Goal: Task Accomplishment & Management: Use online tool/utility

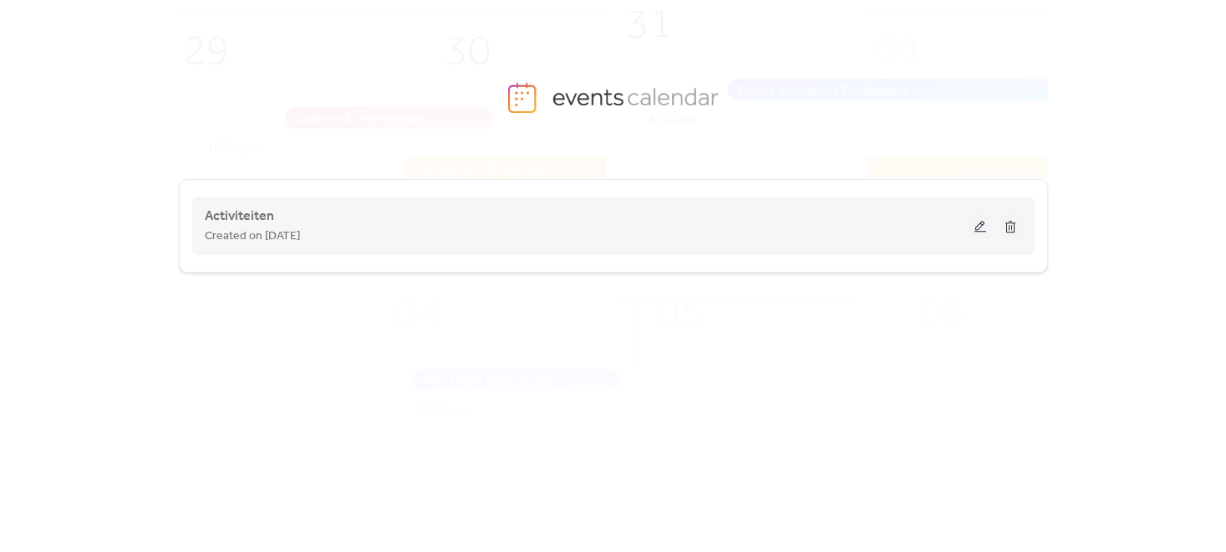
click at [425, 230] on div "Created on [DATE]" at bounding box center [587, 236] width 764 height 20
click at [976, 226] on button at bounding box center [980, 225] width 23 height 25
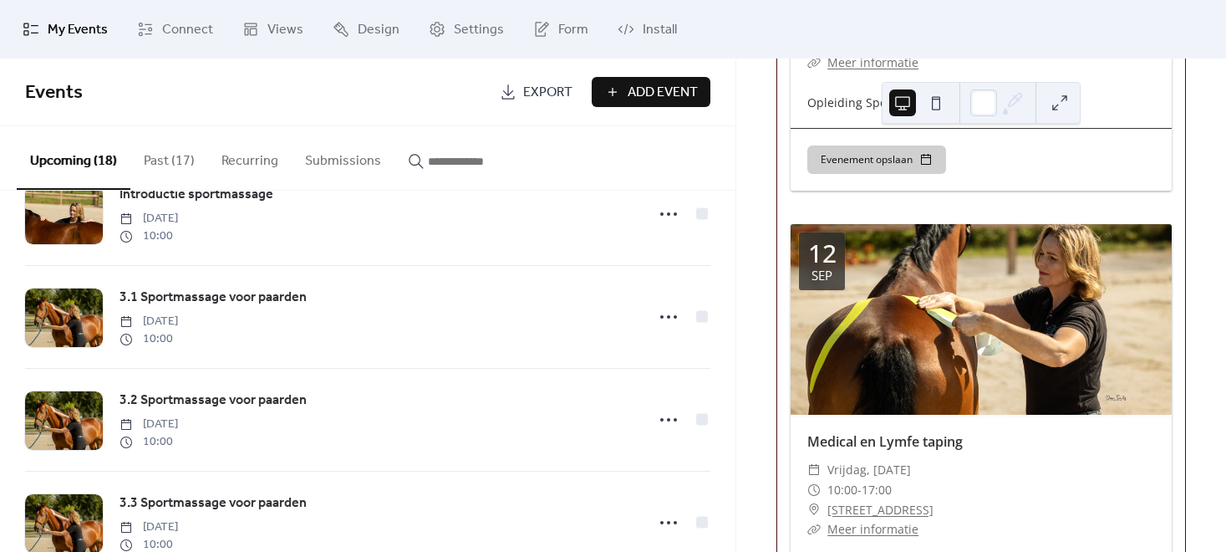
scroll to position [977, 0]
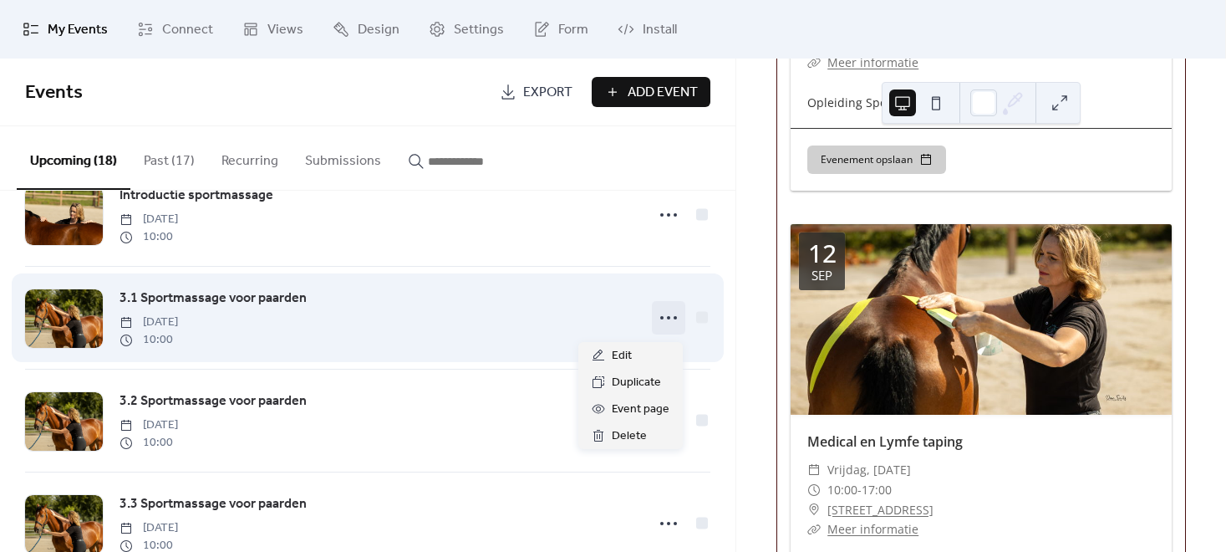
click at [662, 324] on icon at bounding box center [668, 317] width 27 height 27
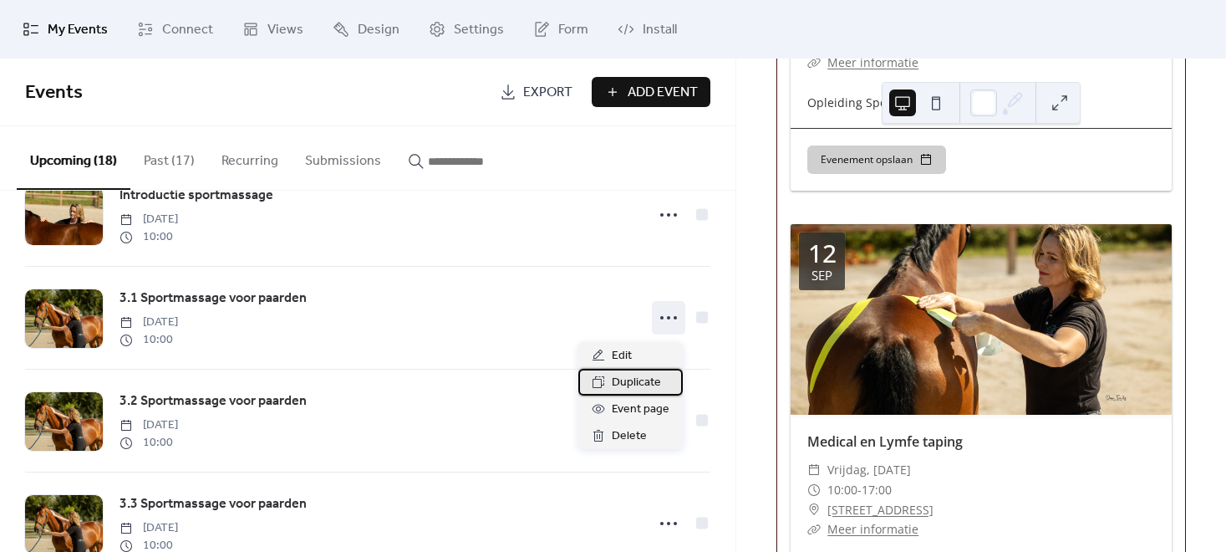
click at [632, 385] on span "Duplicate" at bounding box center [636, 383] width 49 height 20
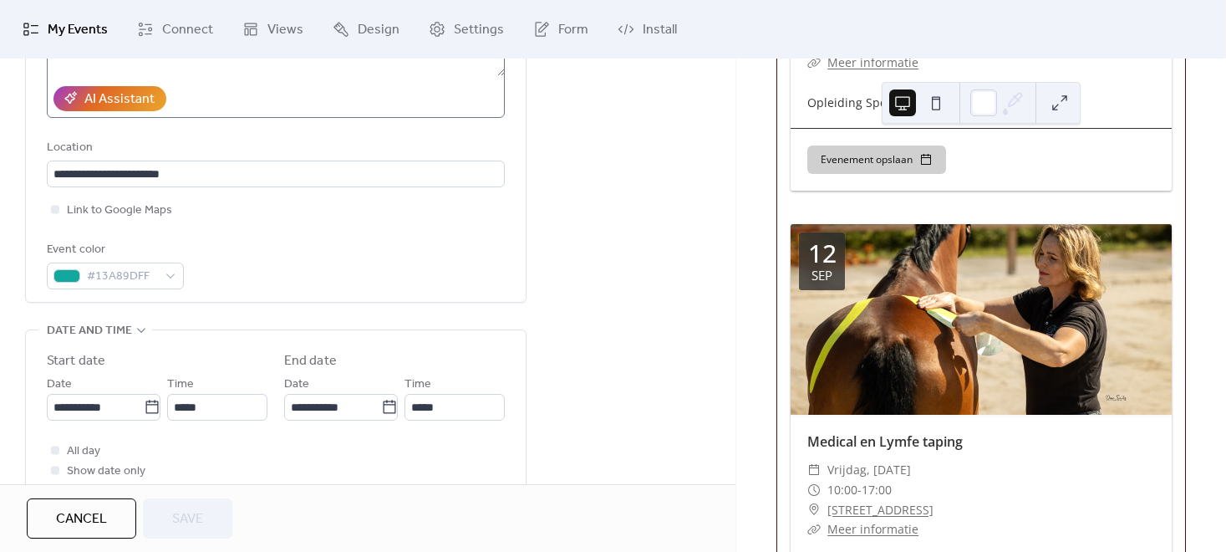
scroll to position [309, 0]
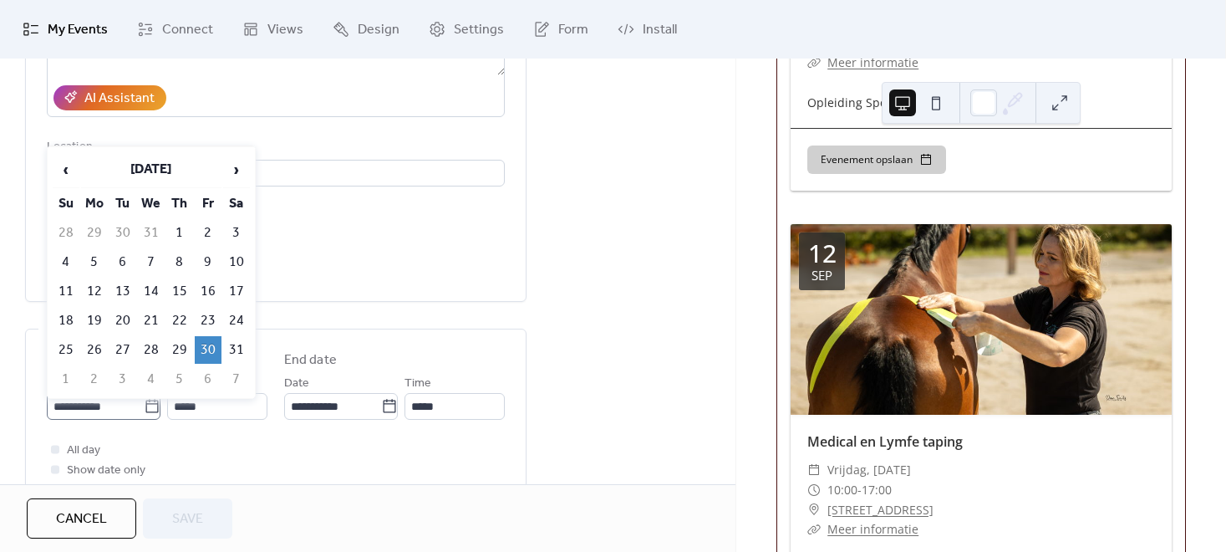
click at [145, 408] on icon at bounding box center [152, 406] width 17 height 17
click at [144, 408] on input "**********" at bounding box center [95, 406] width 97 height 27
click at [60, 162] on span "‹" at bounding box center [66, 169] width 25 height 33
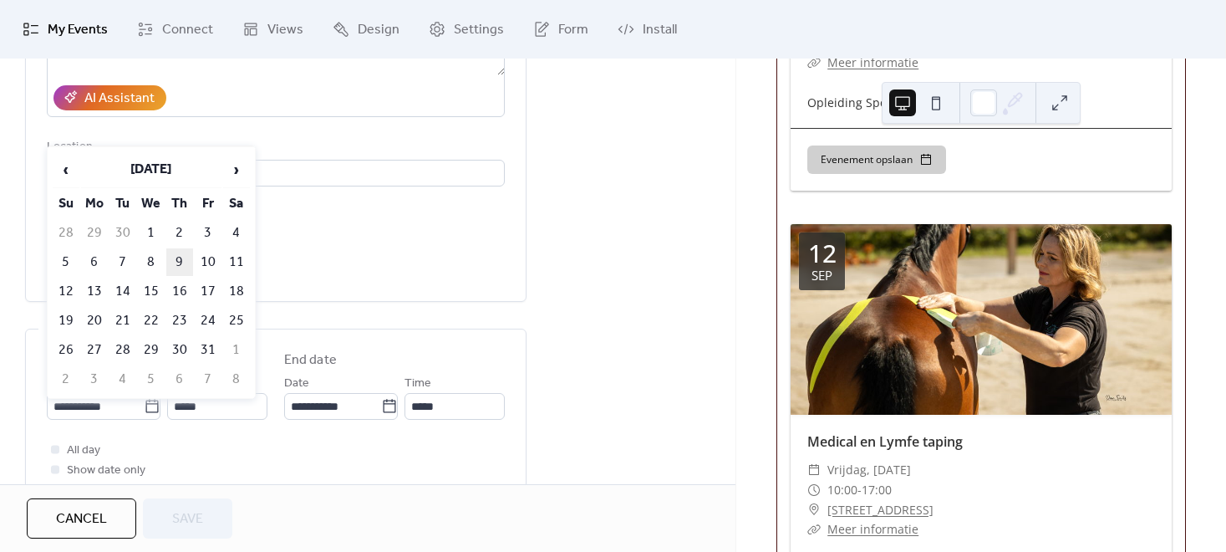
click at [179, 259] on td "9" at bounding box center [179, 262] width 27 height 28
type input "**********"
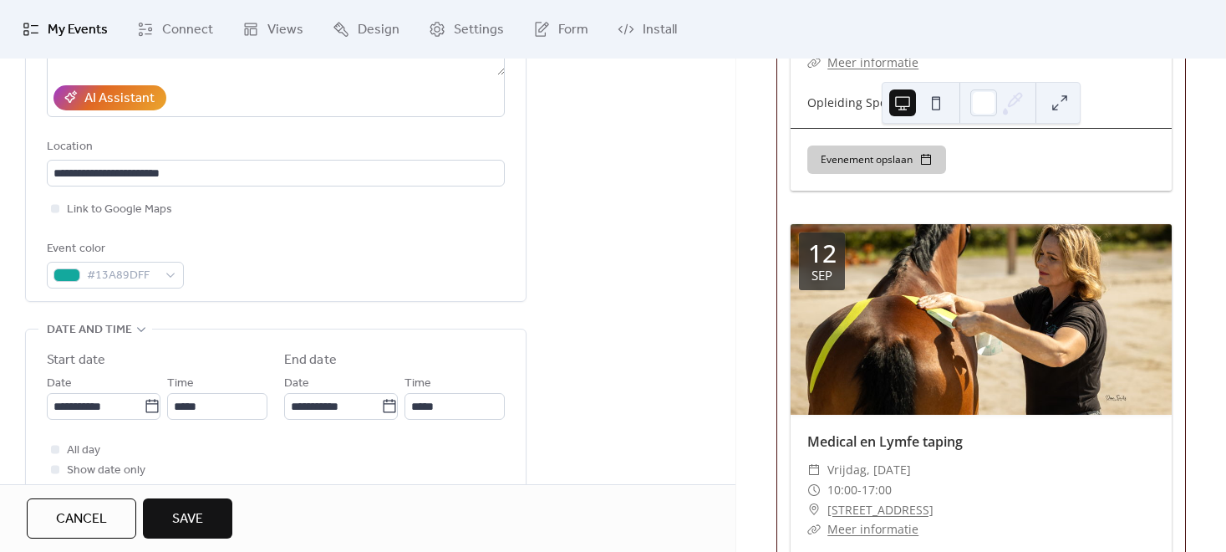
click at [173, 521] on span "Save" at bounding box center [187, 519] width 31 height 20
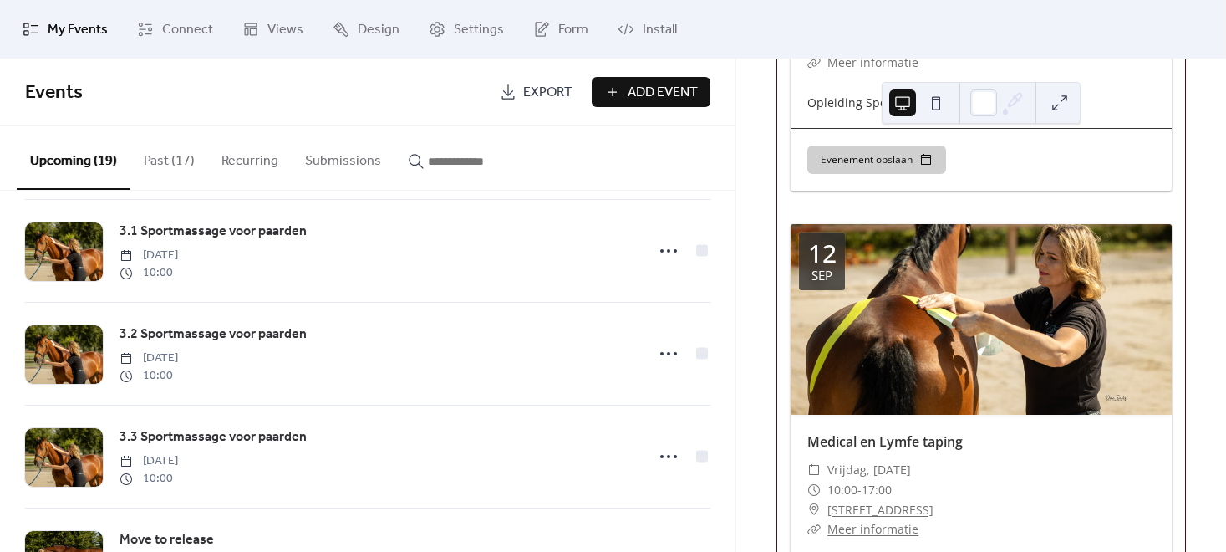
scroll to position [1148, 0]
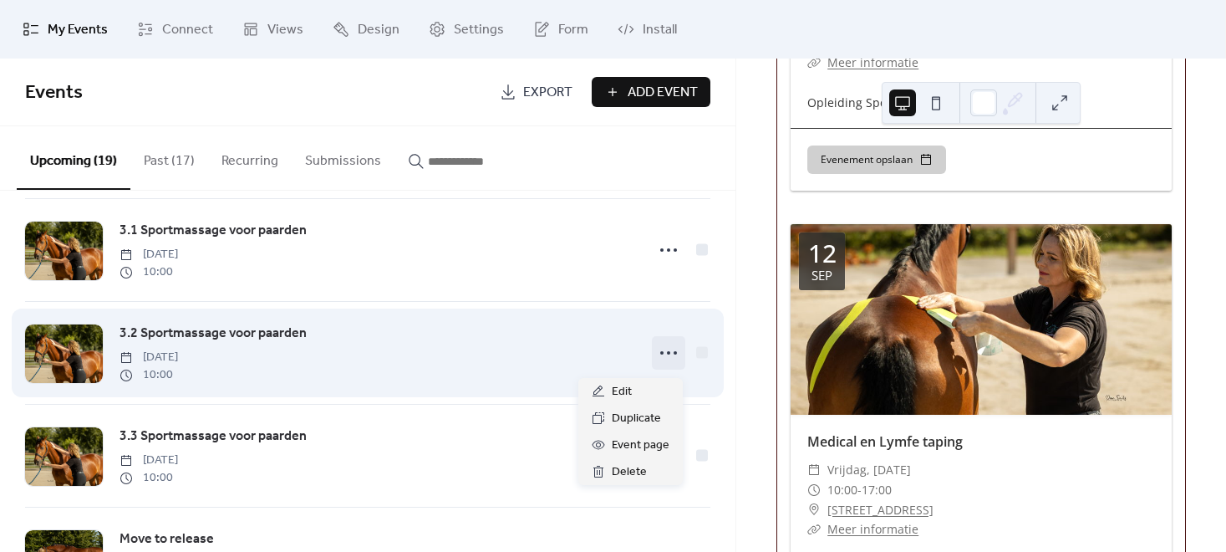
click at [667, 354] on circle at bounding box center [668, 352] width 3 height 3
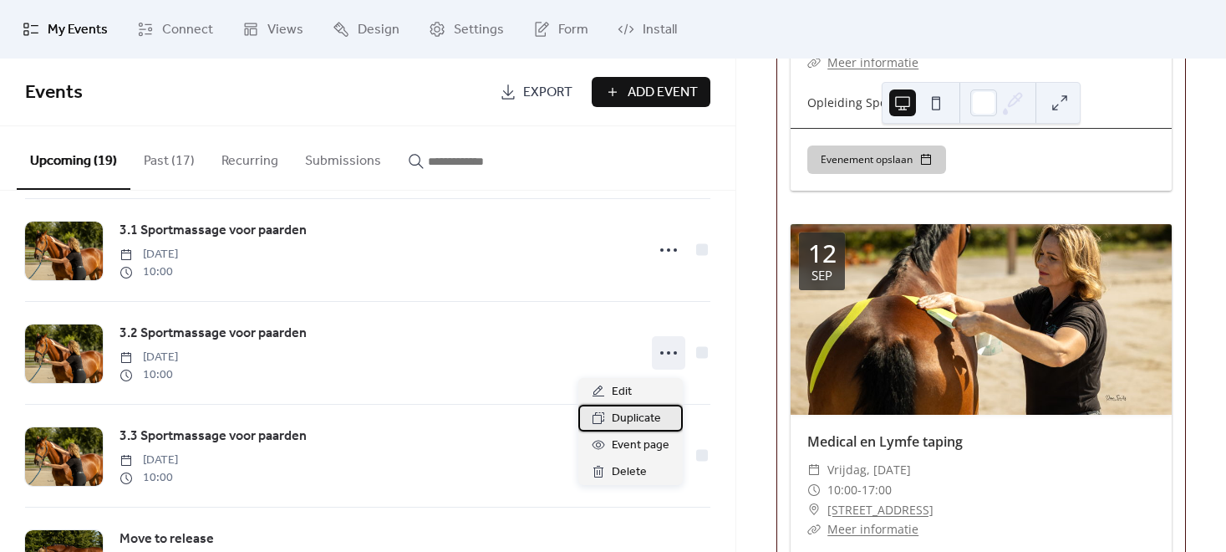
click at [634, 415] on span "Duplicate" at bounding box center [636, 419] width 49 height 20
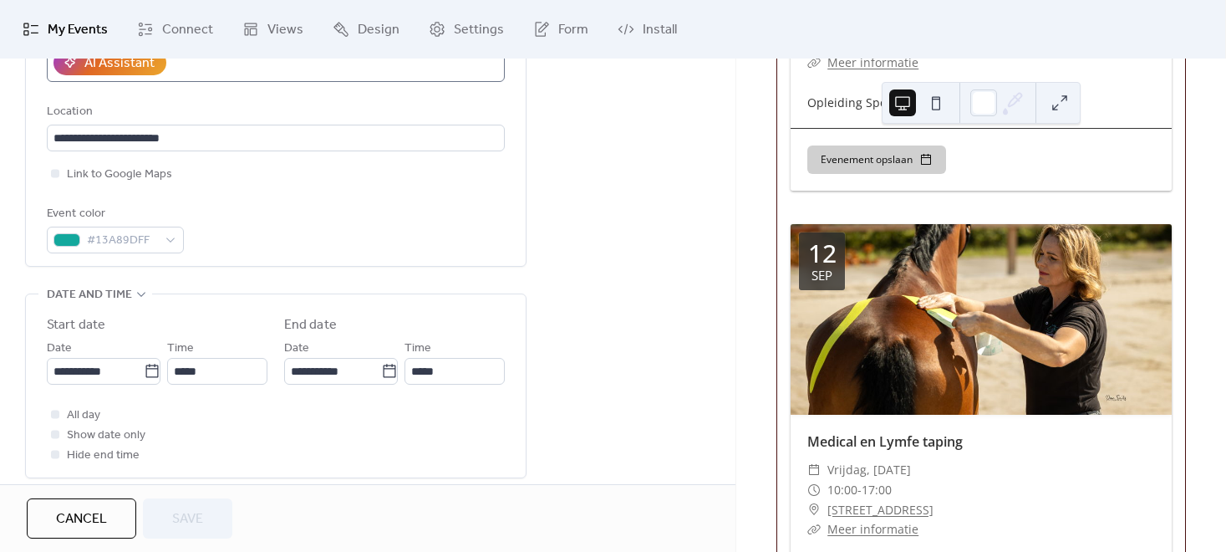
scroll to position [345, 0]
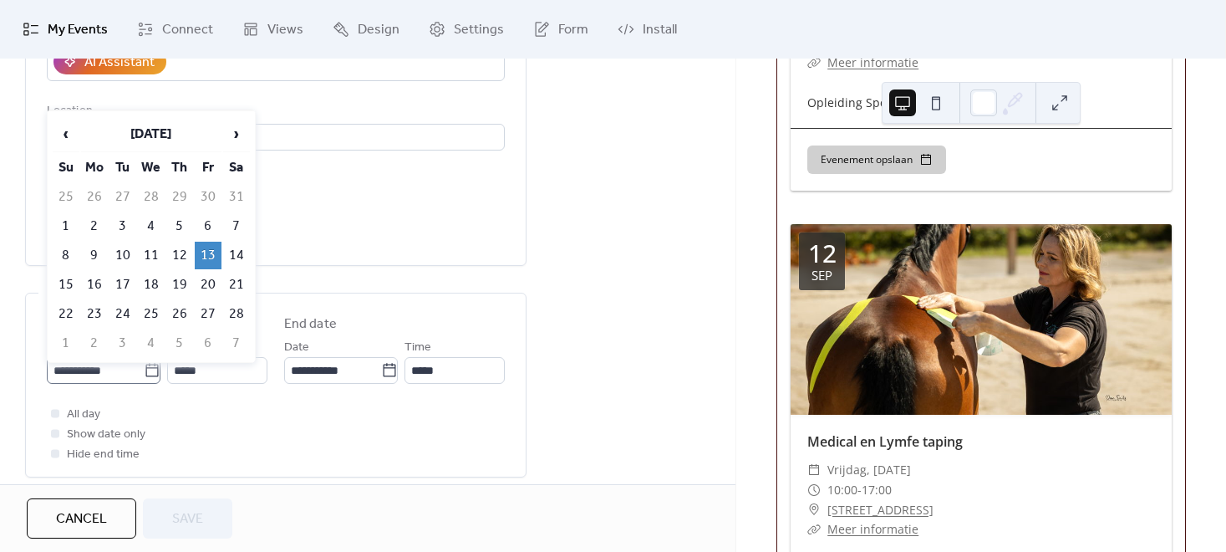
click at [145, 371] on icon at bounding box center [152, 370] width 17 height 17
click at [144, 371] on input "**********" at bounding box center [95, 370] width 97 height 27
click at [64, 139] on span "‹" at bounding box center [66, 133] width 25 height 33
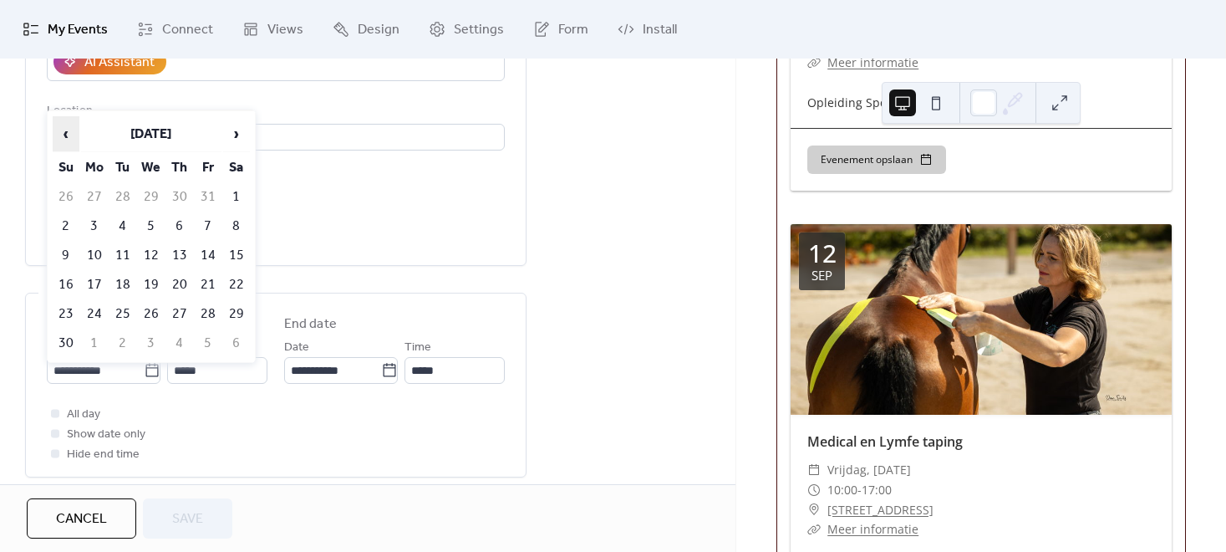
click at [64, 139] on span "‹" at bounding box center [66, 133] width 25 height 33
click at [151, 277] on td "22" at bounding box center [151, 285] width 27 height 28
type input "**********"
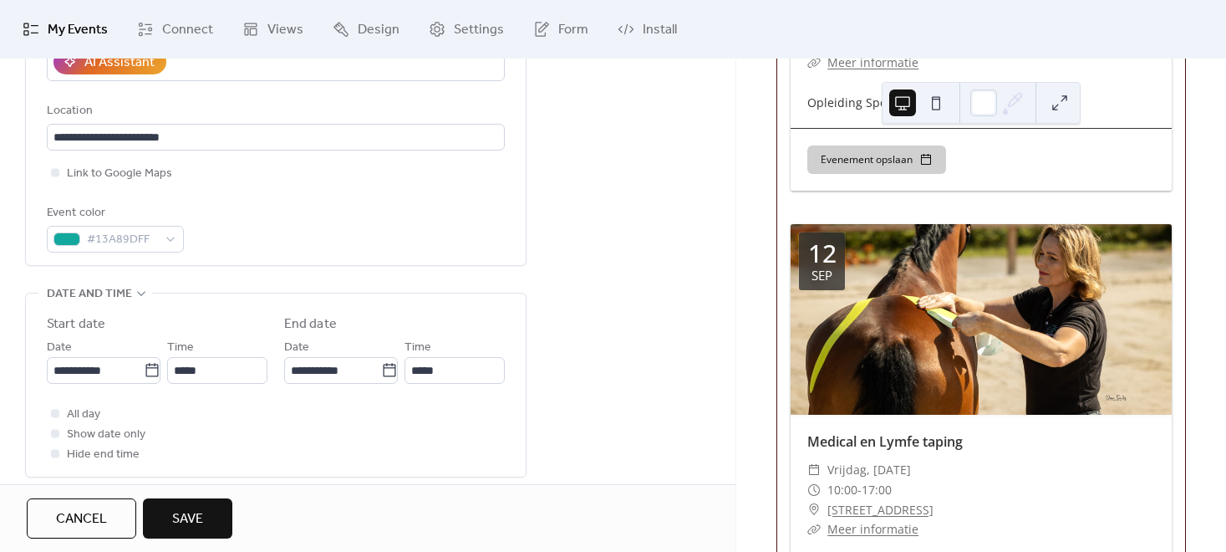
click at [191, 519] on span "Save" at bounding box center [187, 519] width 31 height 20
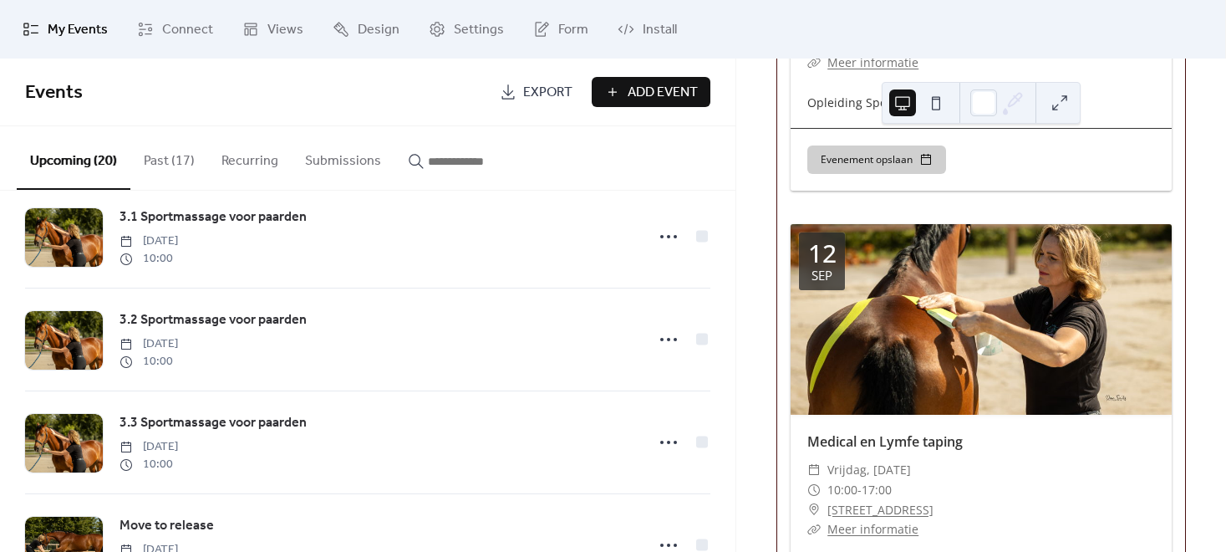
scroll to position [1267, 0]
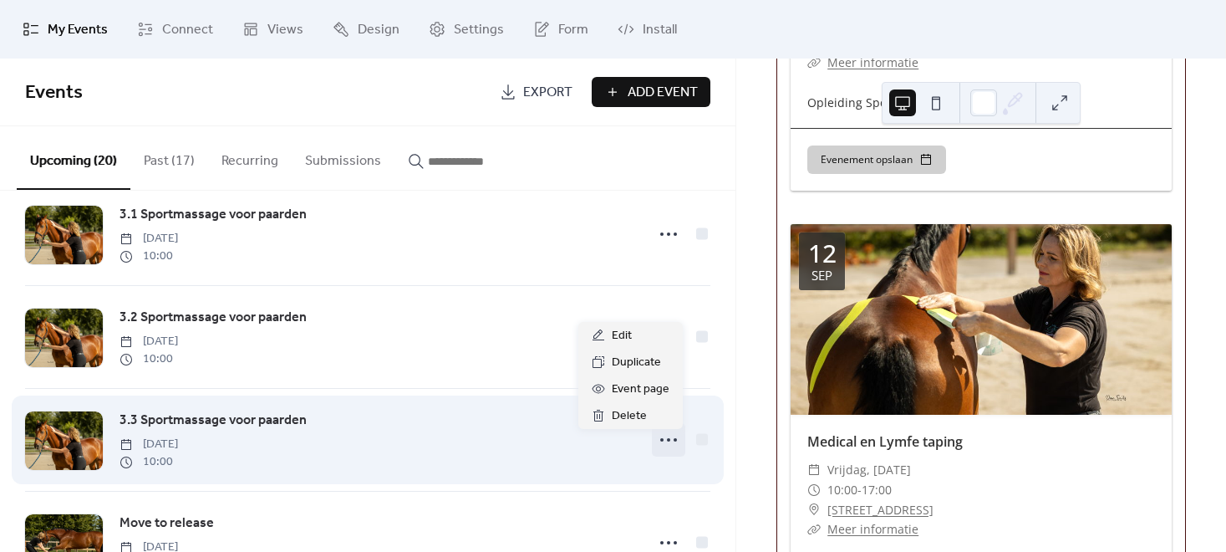
click at [667, 441] on circle at bounding box center [668, 439] width 3 height 3
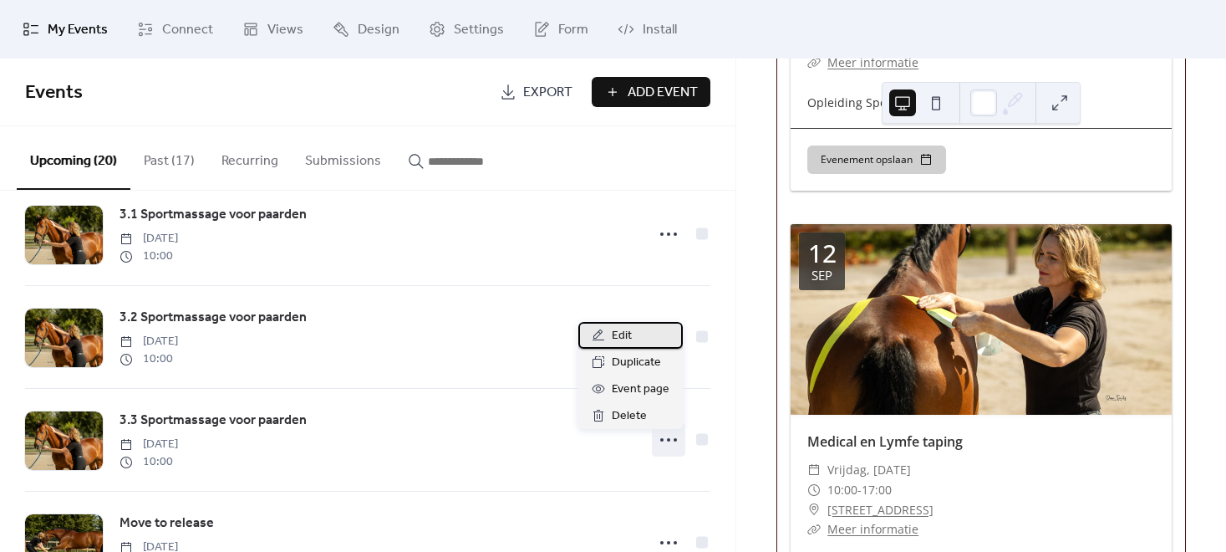
click at [627, 334] on span "Edit" at bounding box center [622, 336] width 20 height 20
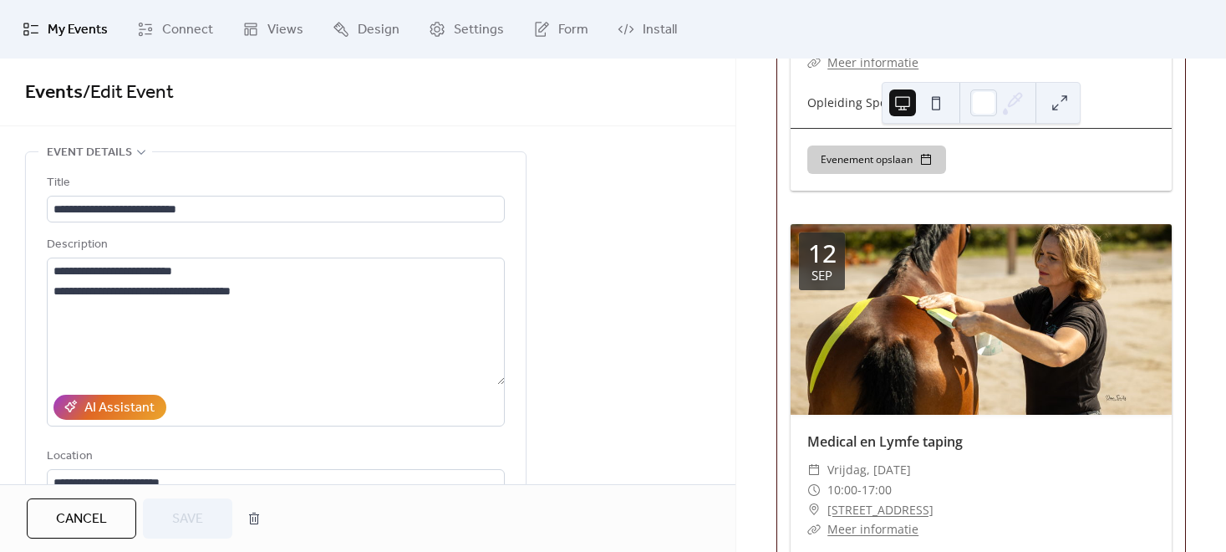
click at [66, 516] on span "Cancel" at bounding box center [81, 519] width 51 height 20
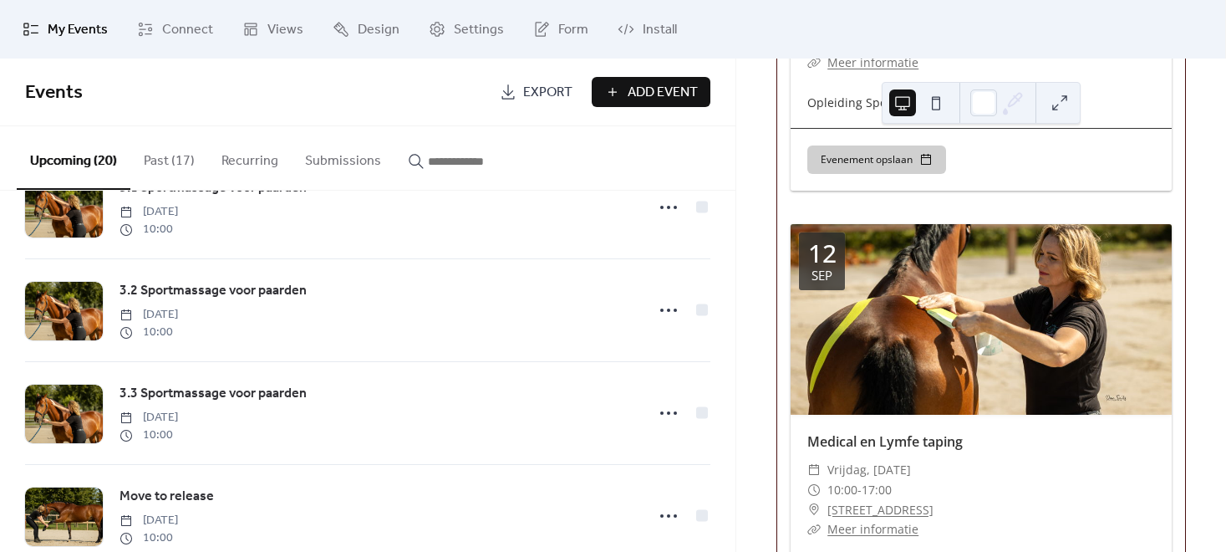
scroll to position [1295, 0]
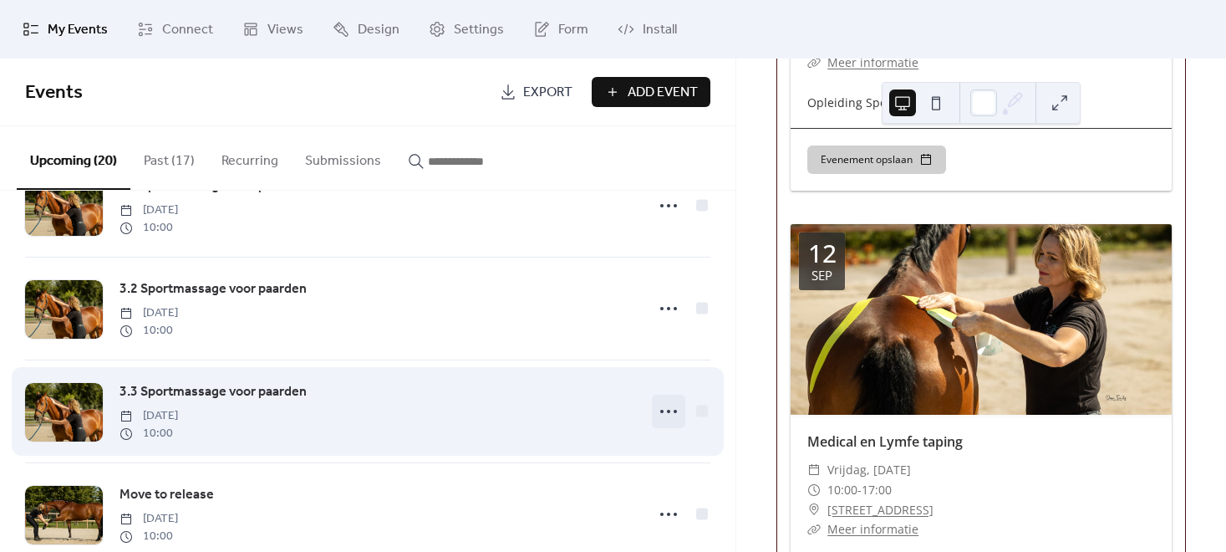
click at [663, 421] on icon at bounding box center [668, 411] width 27 height 27
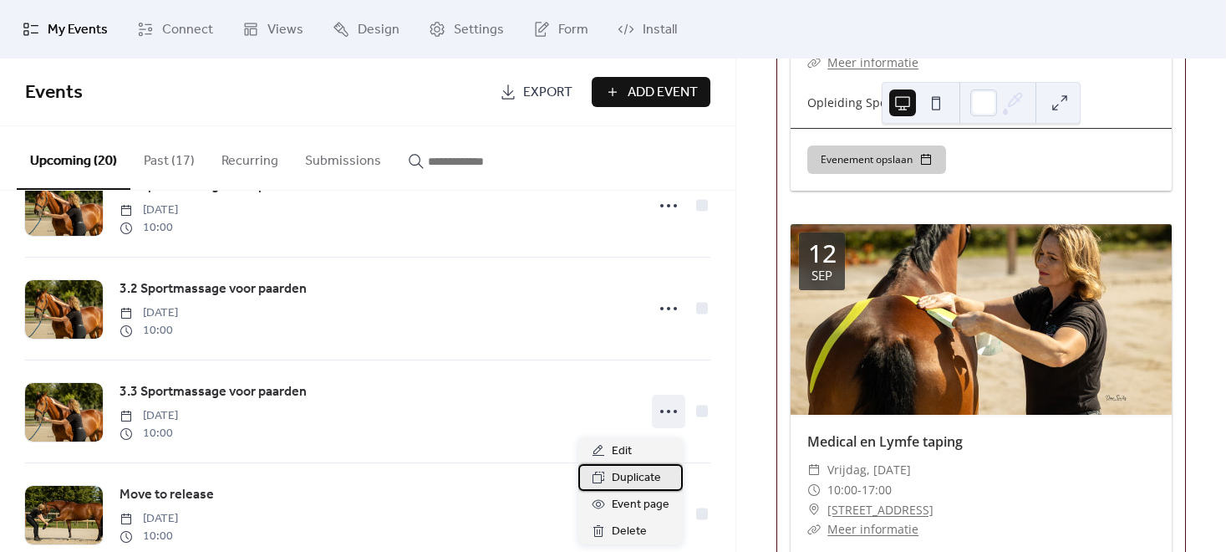
click at [628, 478] on span "Duplicate" at bounding box center [636, 478] width 49 height 20
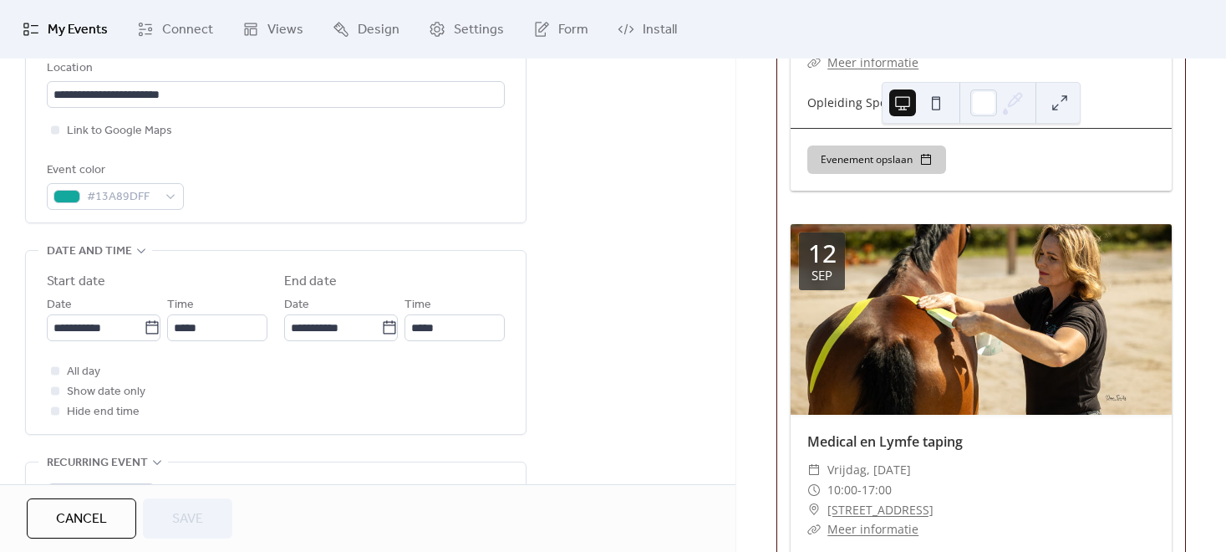
scroll to position [389, 0]
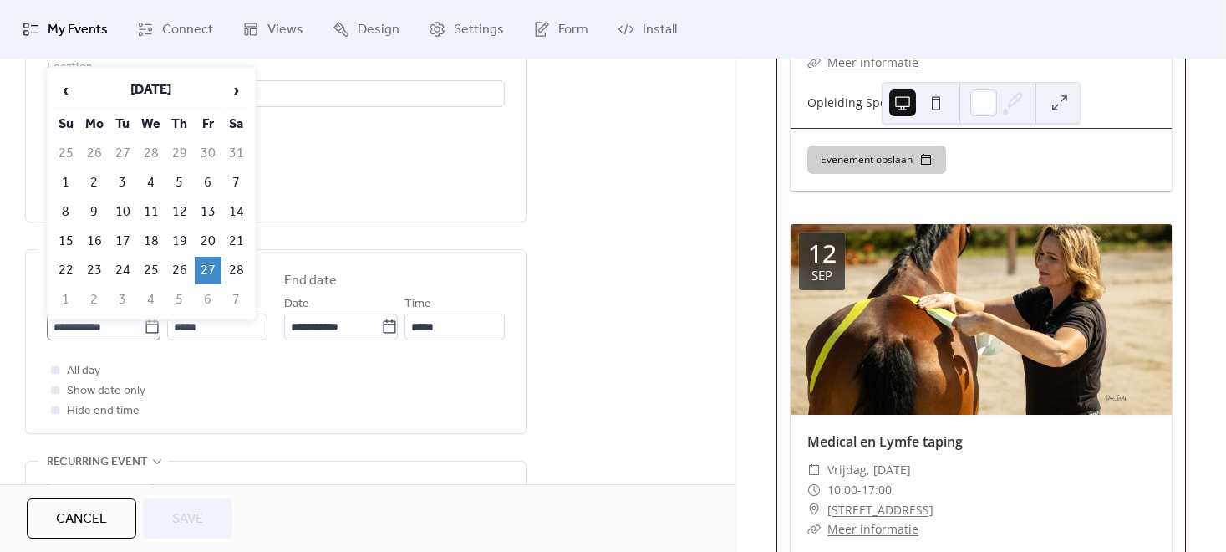
click at [150, 329] on icon at bounding box center [152, 327] width 17 height 17
click at [144, 329] on input "**********" at bounding box center [95, 326] width 97 height 27
click at [61, 85] on span "‹" at bounding box center [66, 90] width 25 height 33
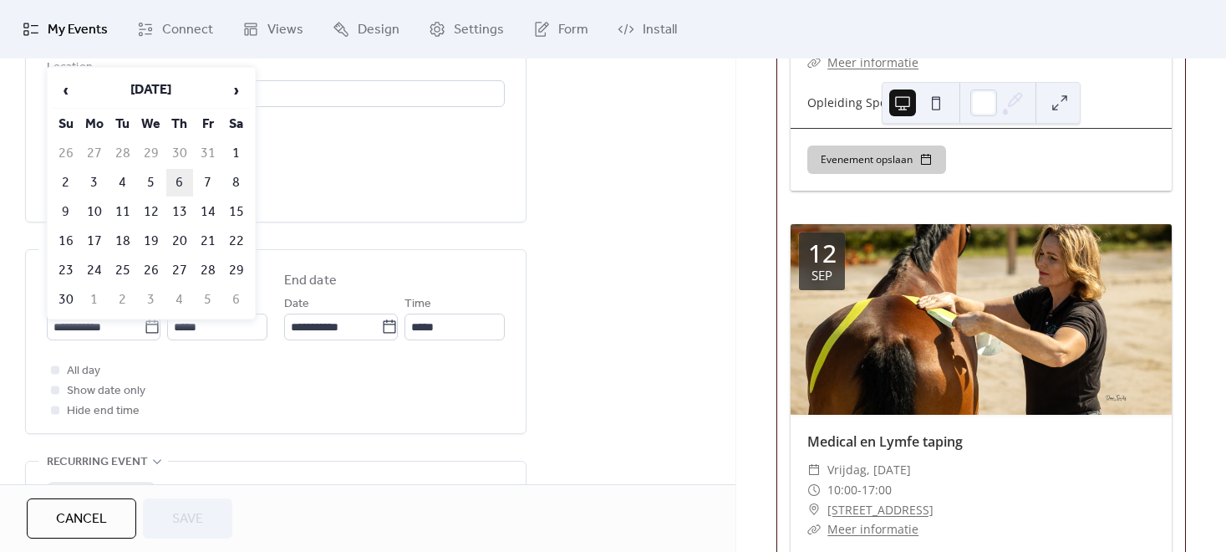
click at [179, 178] on td "6" at bounding box center [179, 183] width 27 height 28
type input "**********"
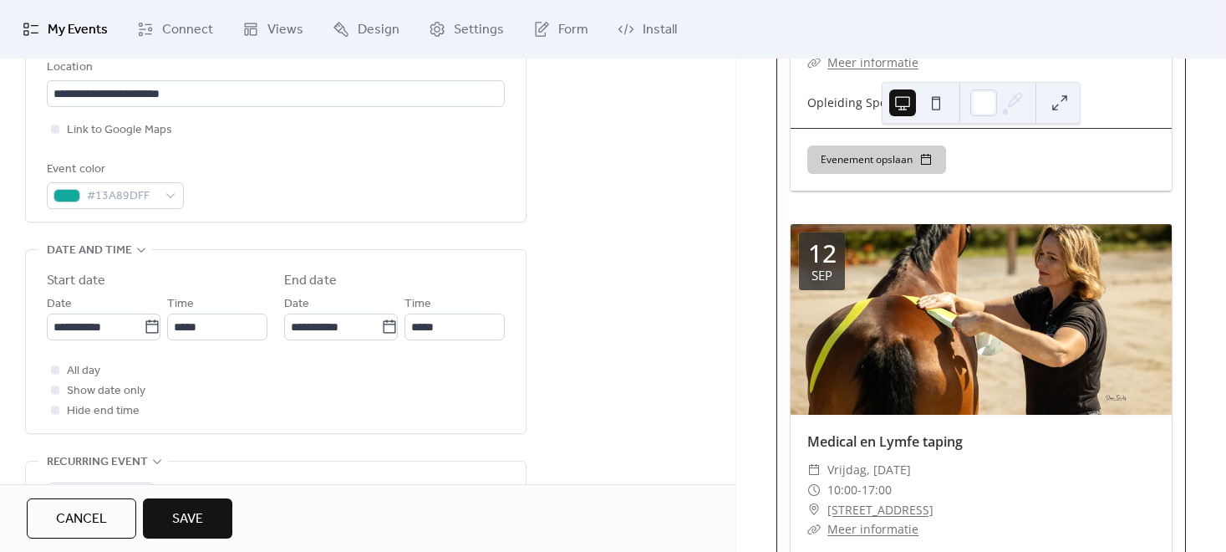
click at [200, 522] on span "Save" at bounding box center [187, 519] width 31 height 20
